Goal: Information Seeking & Learning: Stay updated

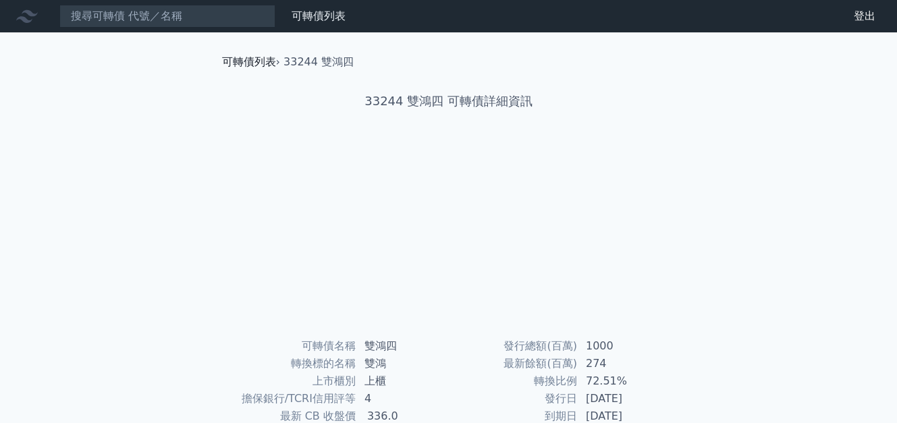
click at [250, 64] on link "可轉債列表" at bounding box center [249, 61] width 54 height 13
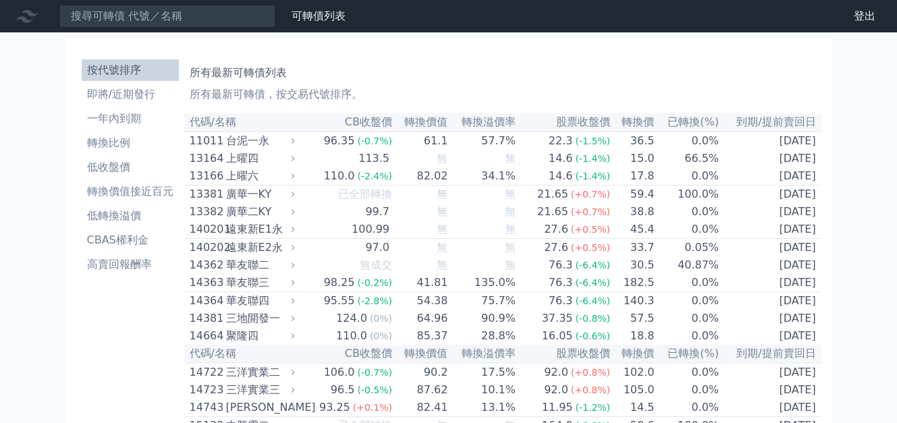
click at [641, 76] on h1 "所有最新可轉債列表" at bounding box center [503, 73] width 626 height 16
click at [132, 94] on li "即將/近期發行" at bounding box center [130, 94] width 97 height 16
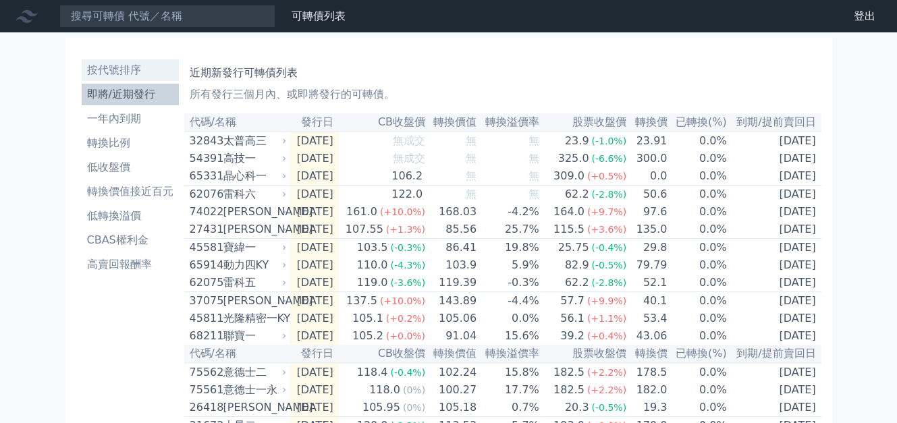
click at [120, 69] on li "按代號排序" at bounding box center [130, 70] width 97 height 16
